Goal: Communication & Community: Answer question/provide support

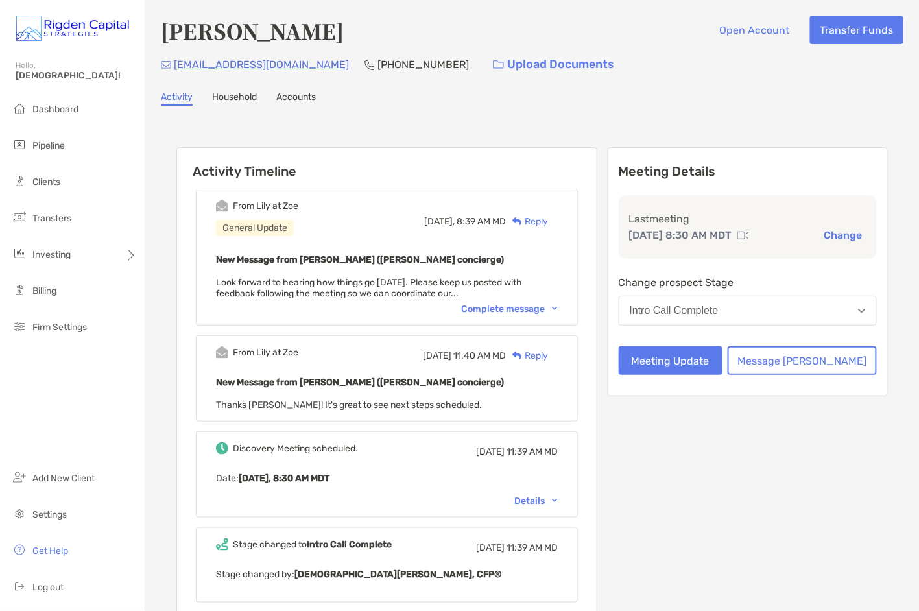
click at [548, 219] on div "Reply" at bounding box center [527, 222] width 42 height 14
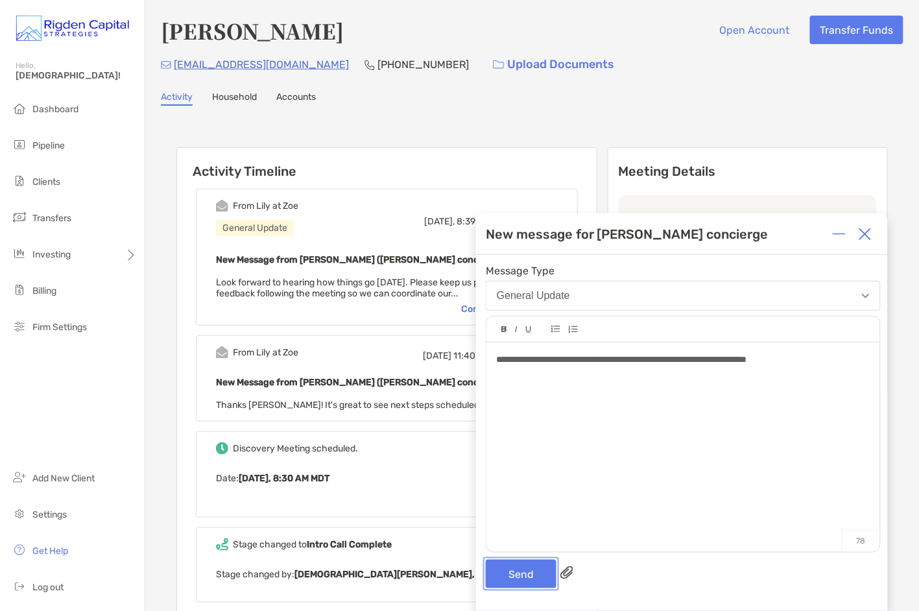
click at [525, 574] on button "Send" at bounding box center [521, 574] width 71 height 29
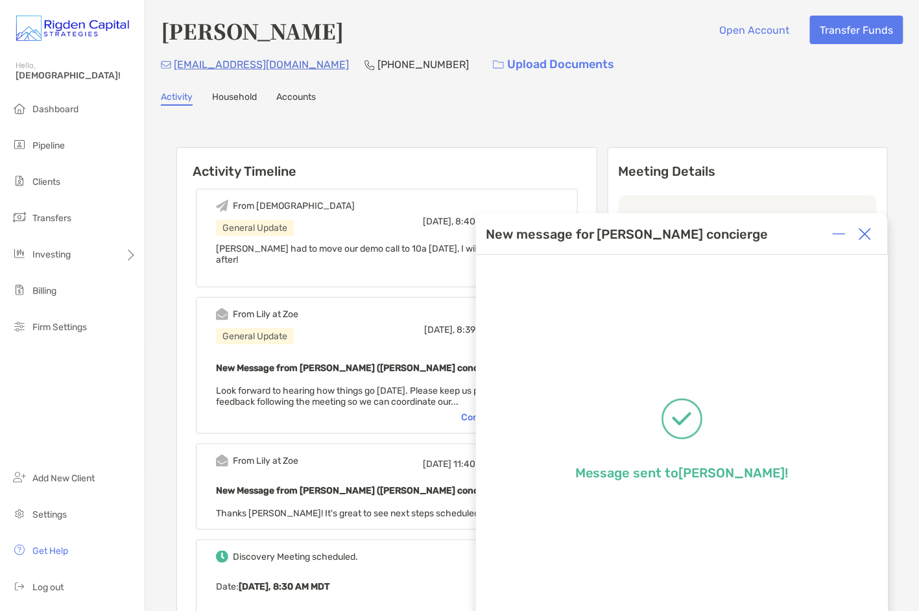
click at [868, 235] on img at bounding box center [865, 234] width 13 height 13
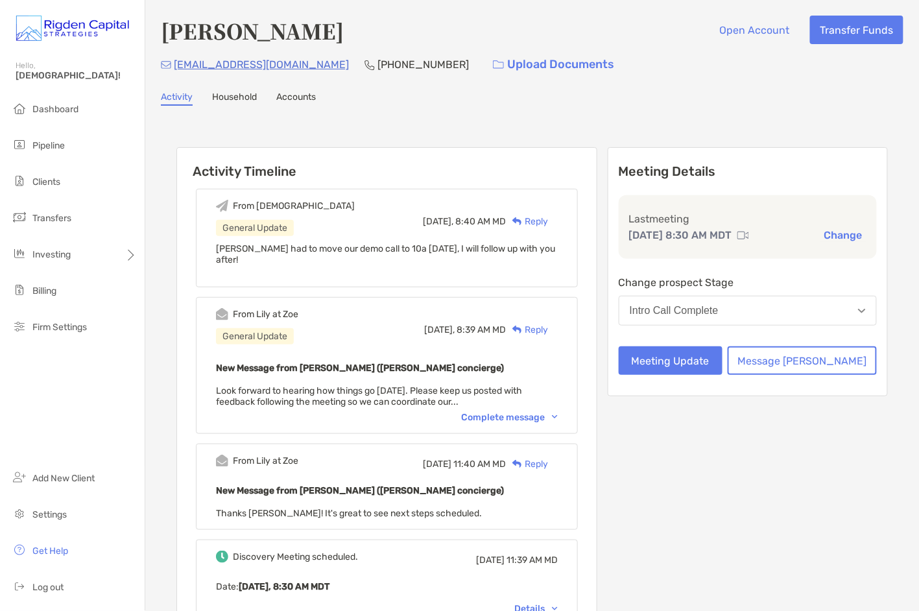
click at [680, 100] on div "Activity Household Accounts" at bounding box center [532, 98] width 743 height 14
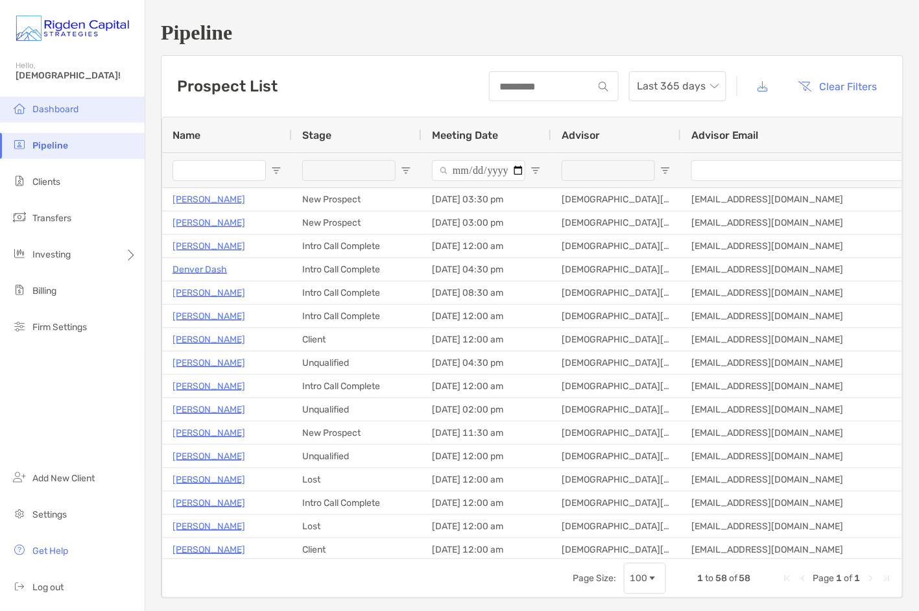
click at [66, 109] on span "Dashboard" at bounding box center [55, 109] width 46 height 11
